Goal: Information Seeking & Learning: Learn about a topic

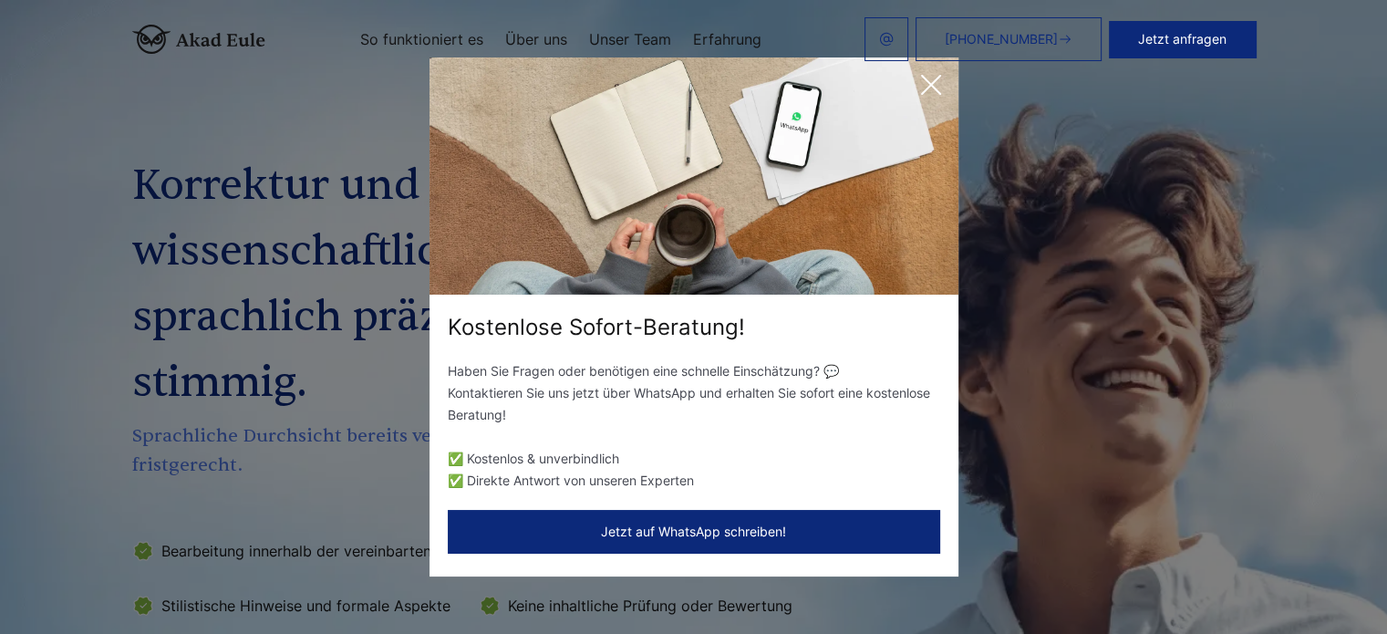
drag, startPoint x: 264, startPoint y: 101, endPoint x: 313, endPoint y: 2, distance: 110.9
click at [264, 91] on div "Kostenlose Sofort-Beratung! Haben Sie Fragen oder benötigen eine schnelle Einsc…" at bounding box center [693, 317] width 1387 height 634
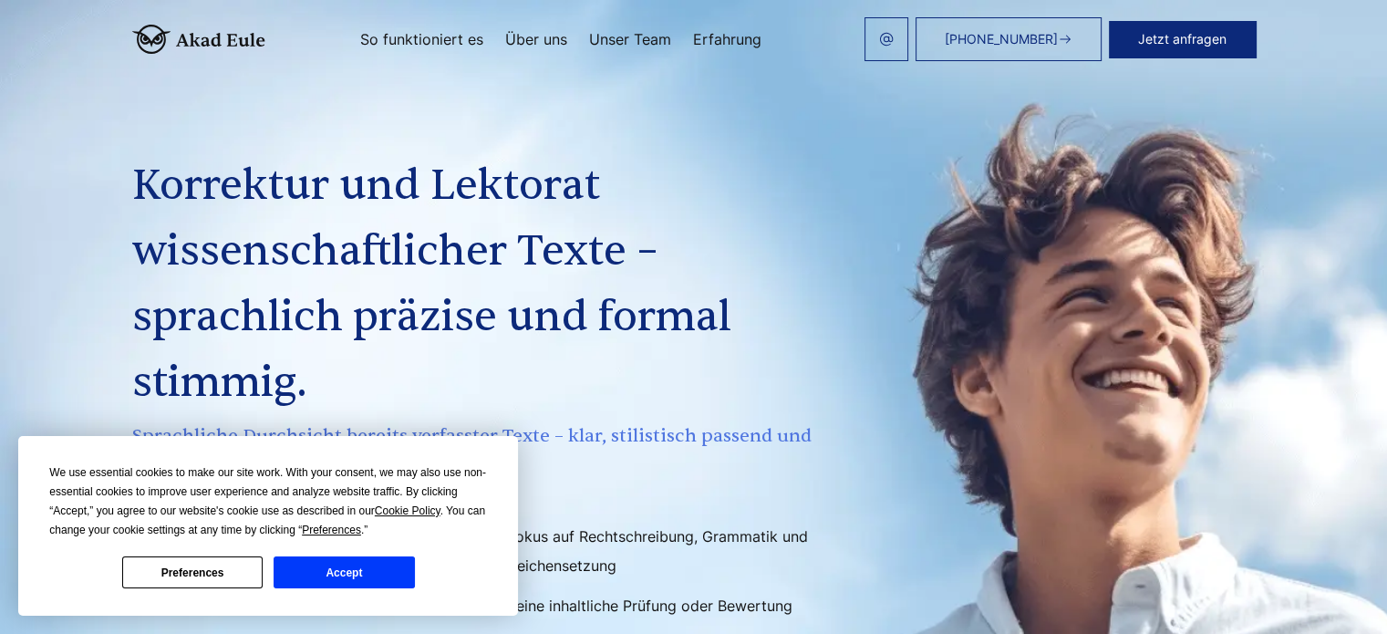
click at [724, 42] on link "Erfahrung" at bounding box center [727, 39] width 68 height 15
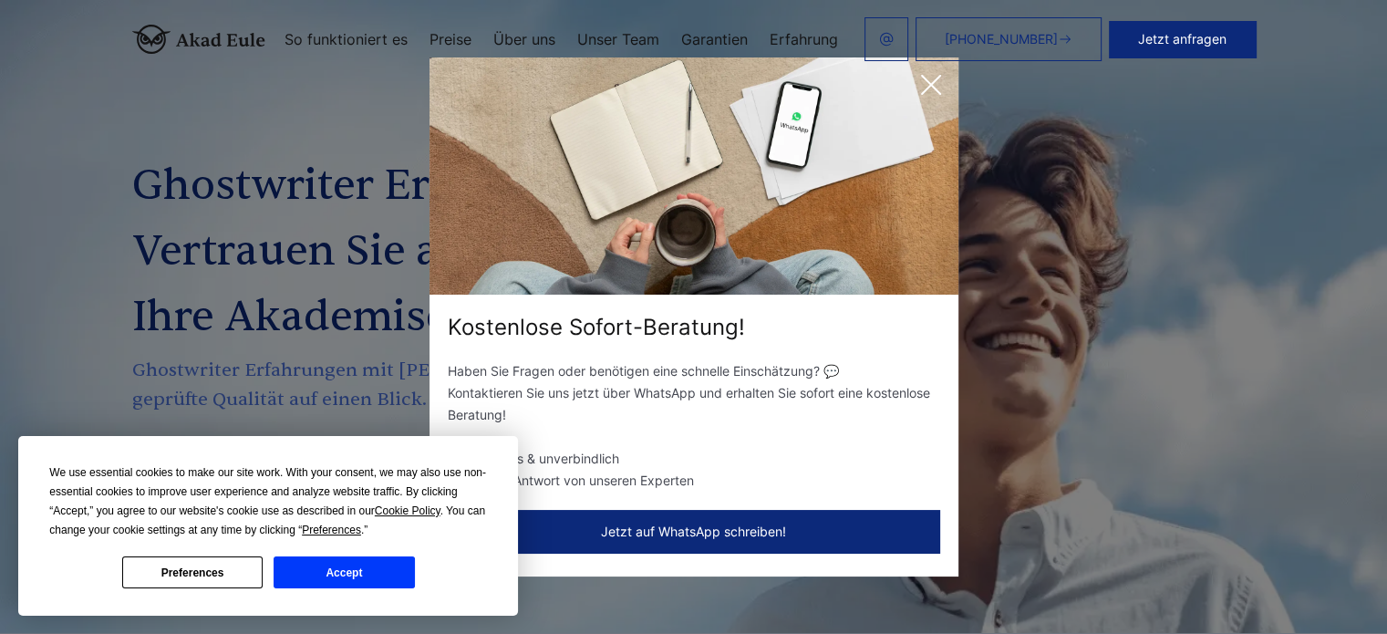
click at [921, 90] on icon at bounding box center [931, 85] width 36 height 36
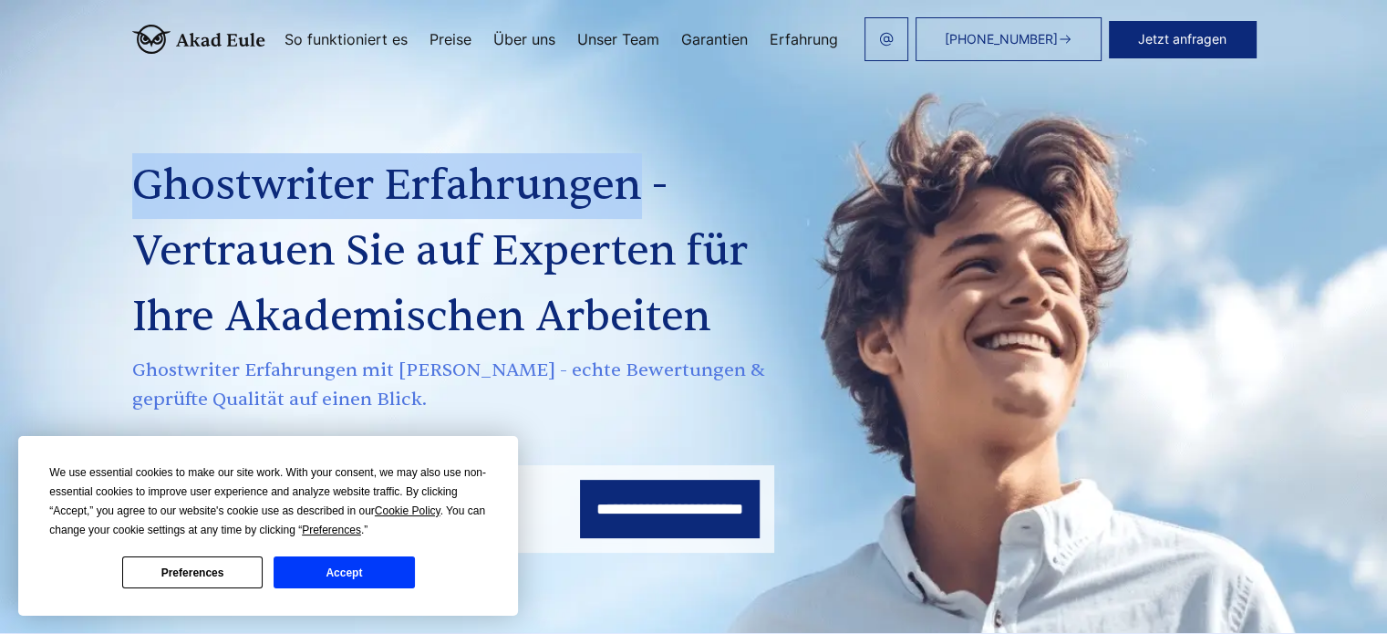
copy h1 "Ghostwriter Erfahrungen"
drag, startPoint x: 527, startPoint y: 189, endPoint x: 34, endPoint y: 203, distance: 493.5
click at [132, 203] on h1 "Ghostwriter Erfahrungen - Vertrauen Sie auf Experten für Ihre Akademischen Arbe…" at bounding box center [475, 251] width 686 height 197
